Goal: Information Seeking & Learning: Learn about a topic

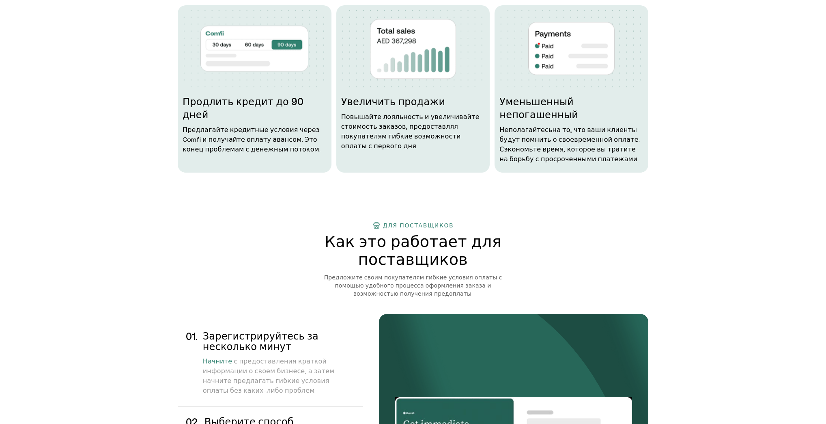
scroll to position [501, 0]
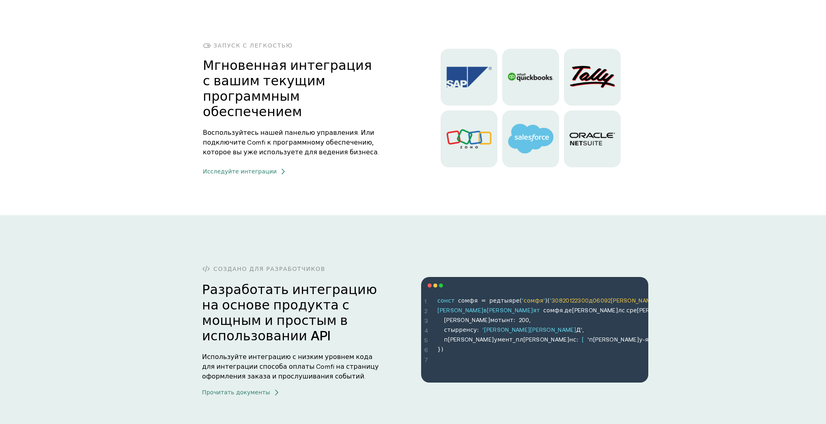
scroll to position [2190, 0]
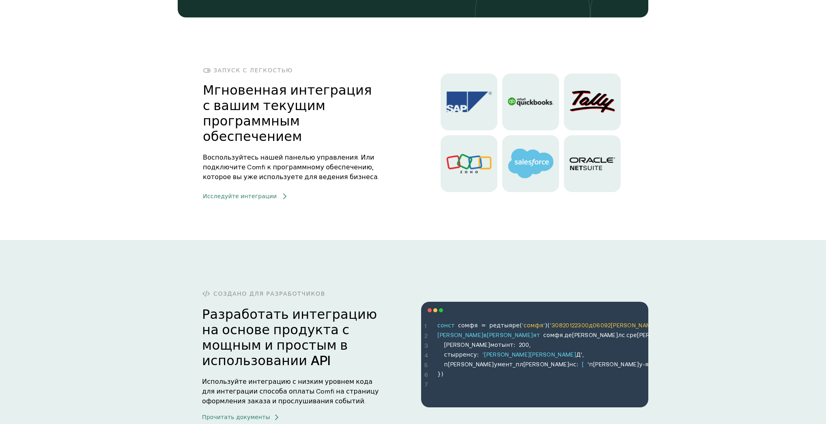
drag, startPoint x: 229, startPoint y: 162, endPoint x: 224, endPoint y: 195, distance: 33.2
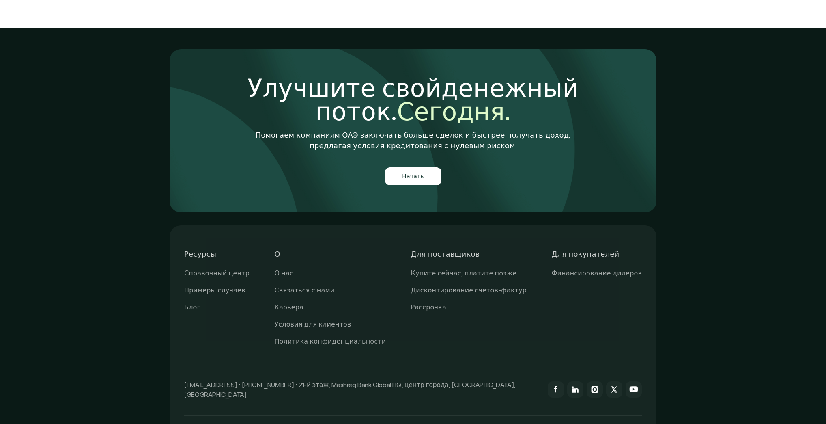
scroll to position [2978, 0]
